Goal: Find specific page/section: Find specific page/section

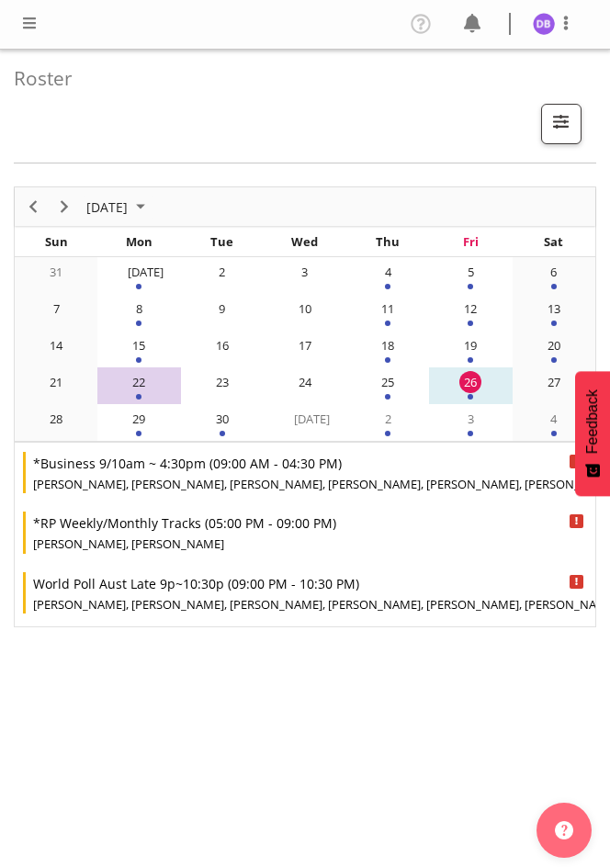
click at [25, 23] on span at bounding box center [29, 23] width 22 height 22
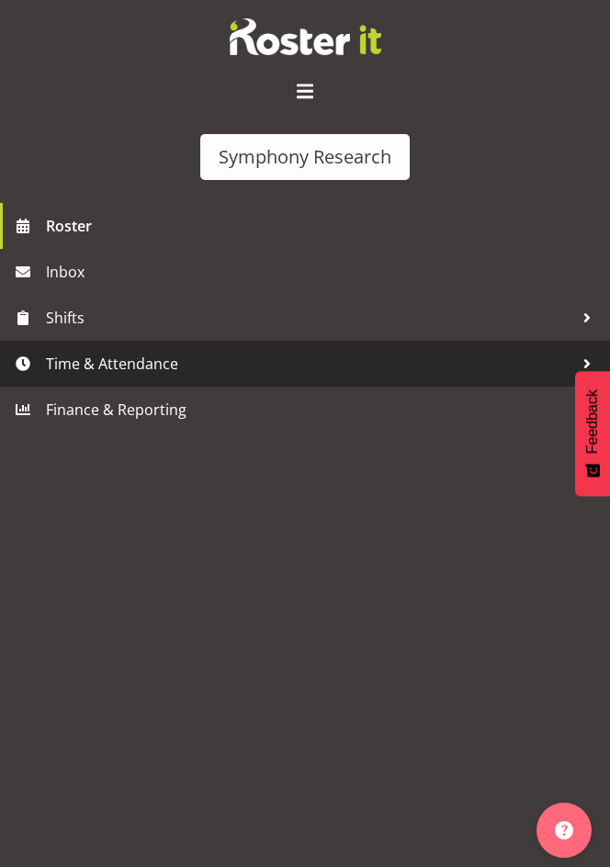
click at [104, 363] on span "Time & Attendance" at bounding box center [309, 364] width 527 height 28
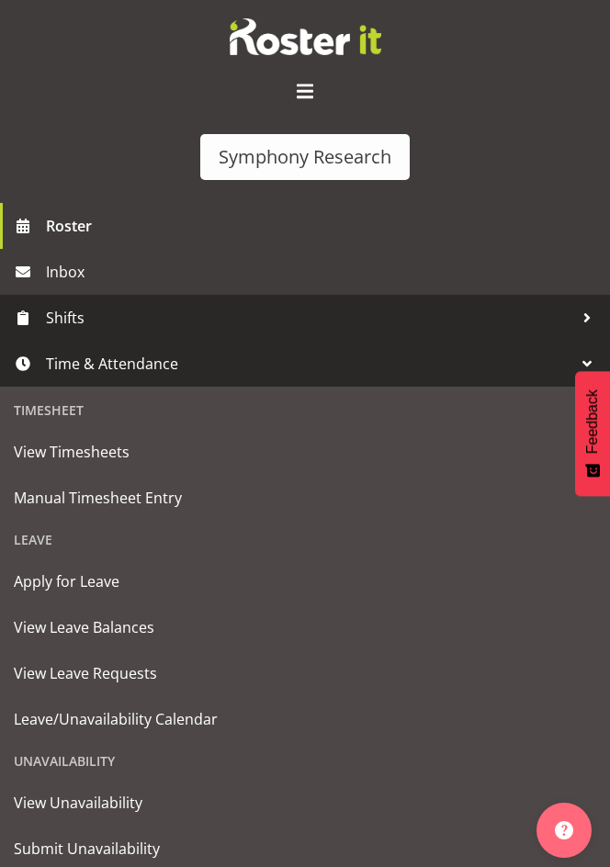
click at [62, 321] on span "Shifts" at bounding box center [309, 318] width 527 height 28
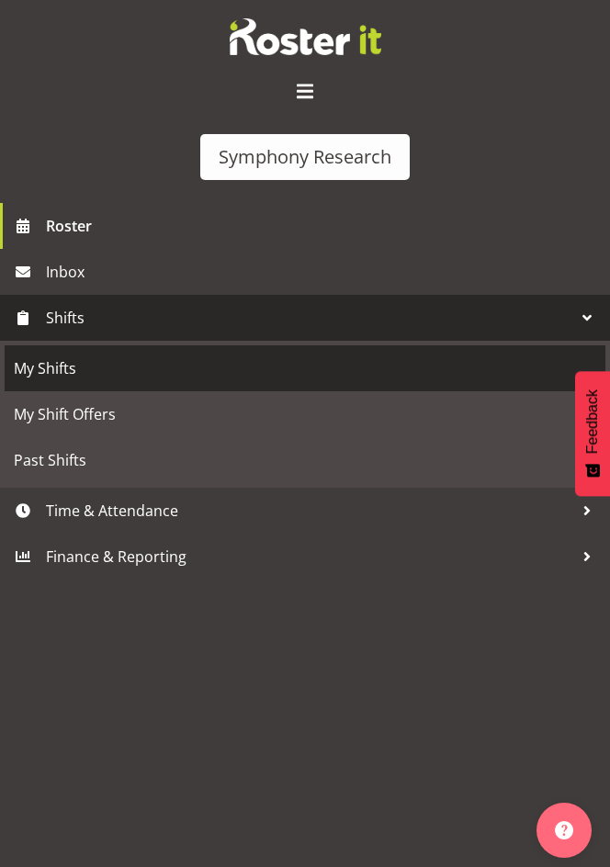
click at [65, 375] on span "My Shifts" at bounding box center [305, 369] width 582 height 28
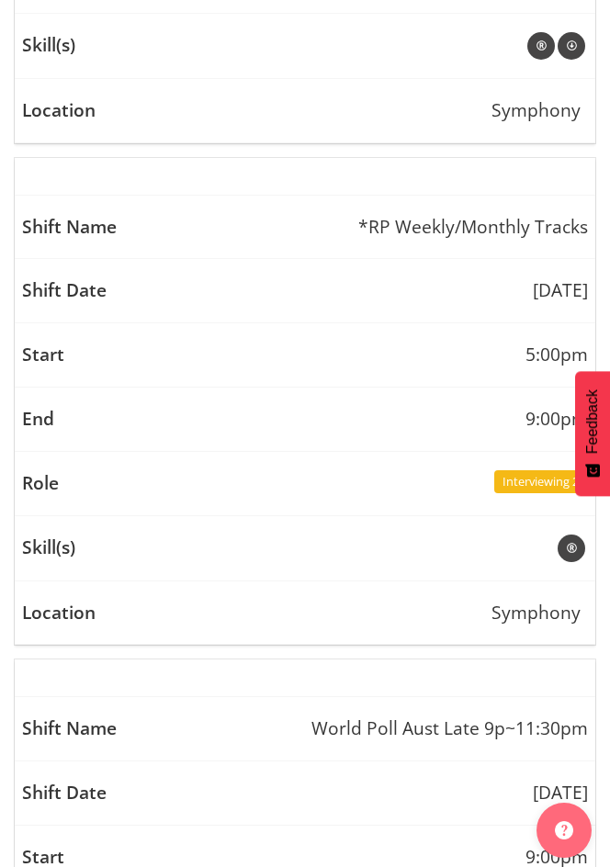
scroll to position [1144, 0]
